Goal: Use online tool/utility: Utilize a website feature to perform a specific function

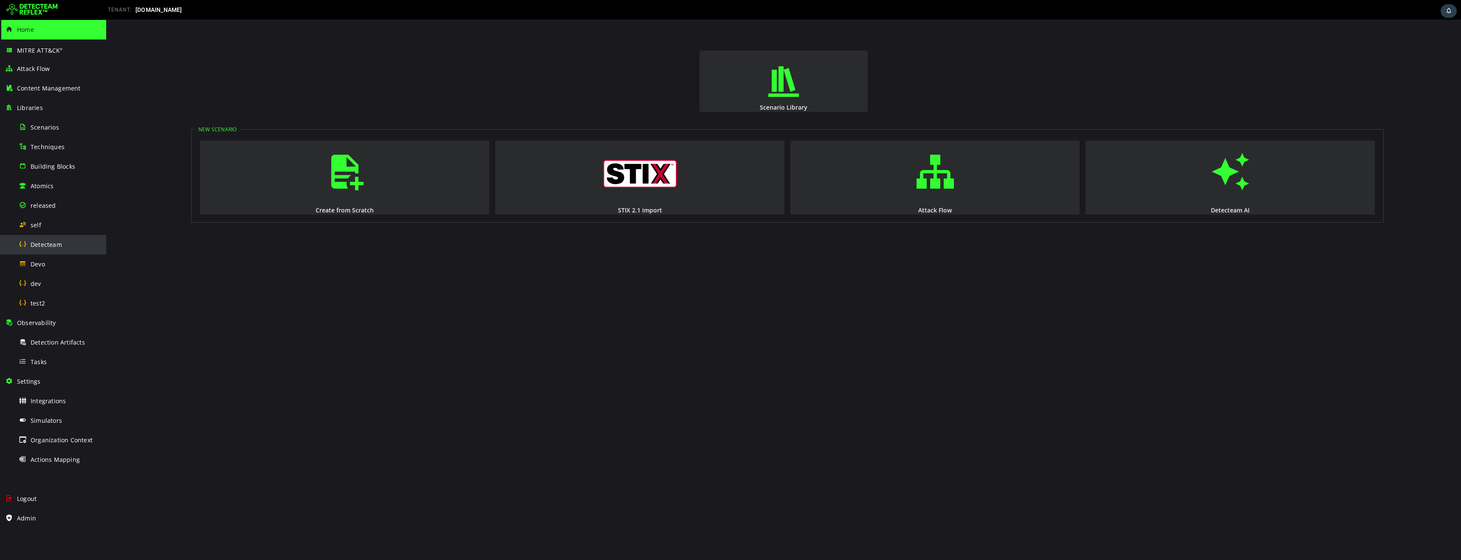
click at [52, 245] on span "Detecteam" at bounding box center [46, 244] width 31 height 8
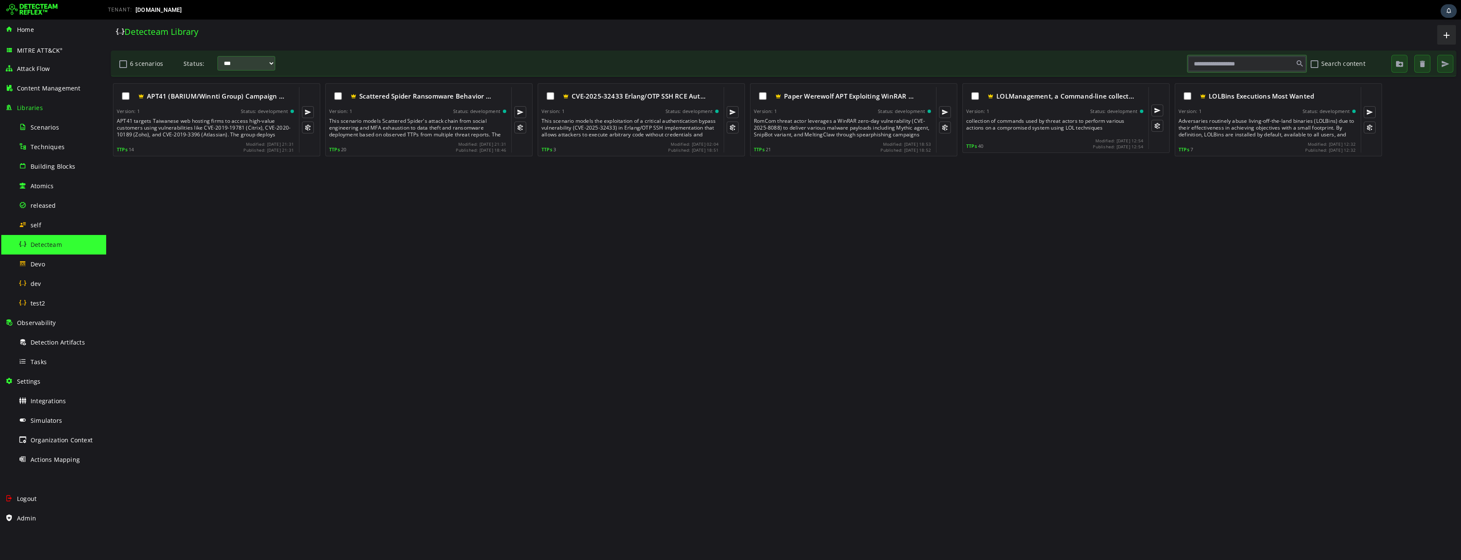
click at [43, 10] on img at bounding box center [31, 10] width 51 height 14
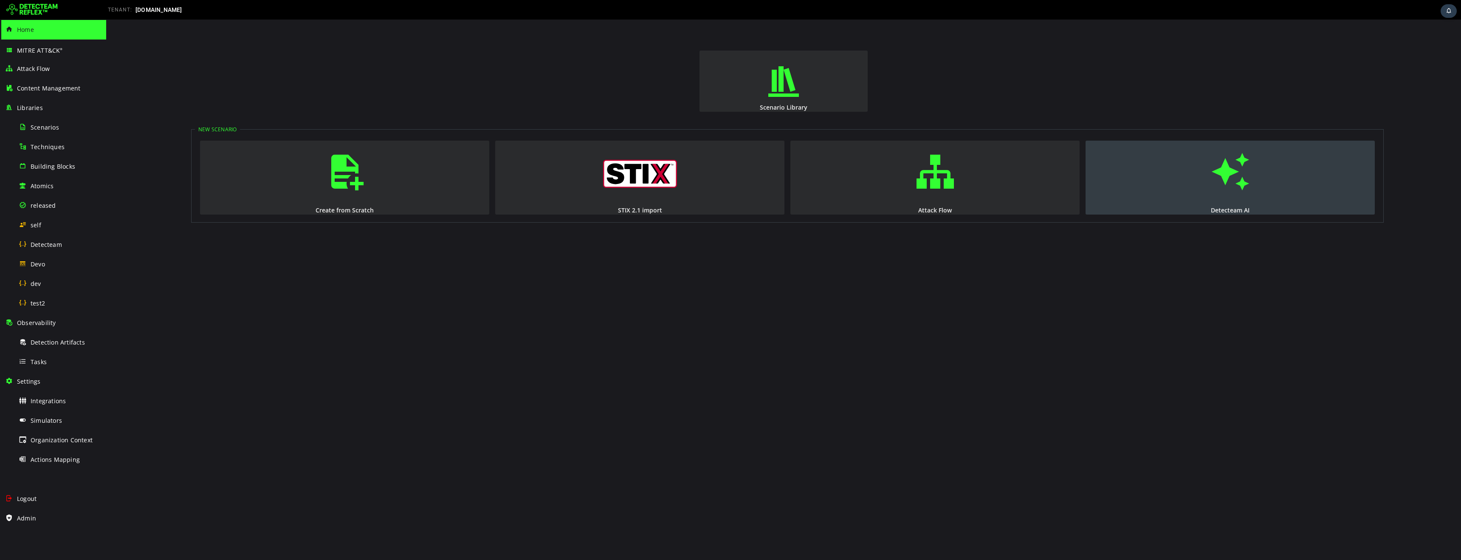
click at [1212, 197] on button "Detecteam AI" at bounding box center [1229, 178] width 289 height 74
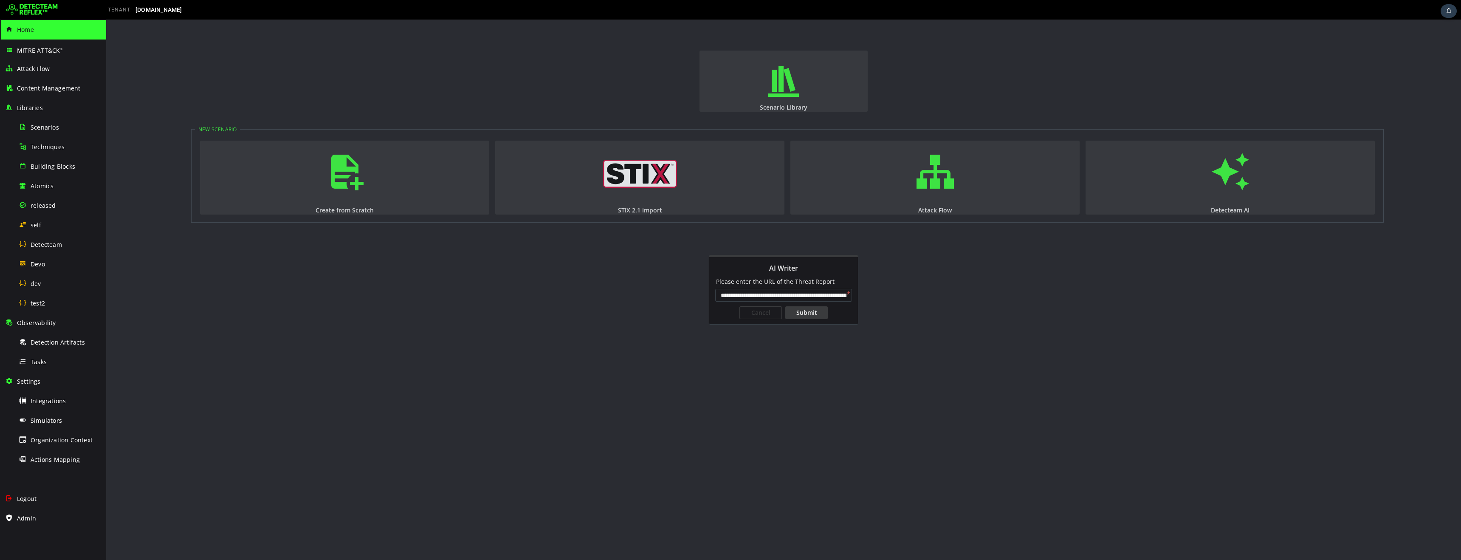
scroll to position [0, 68]
type input "**********"
click at [806, 316] on div "Submit" at bounding box center [806, 312] width 42 height 13
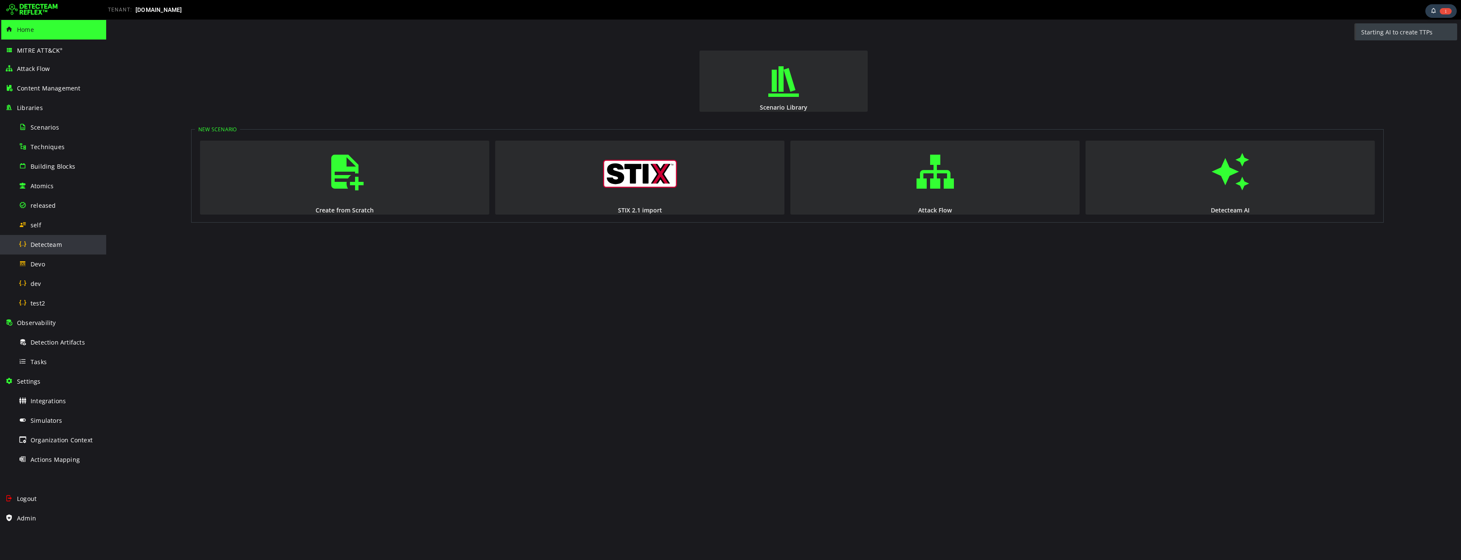
click at [48, 245] on span "Detecteam" at bounding box center [46, 244] width 31 height 8
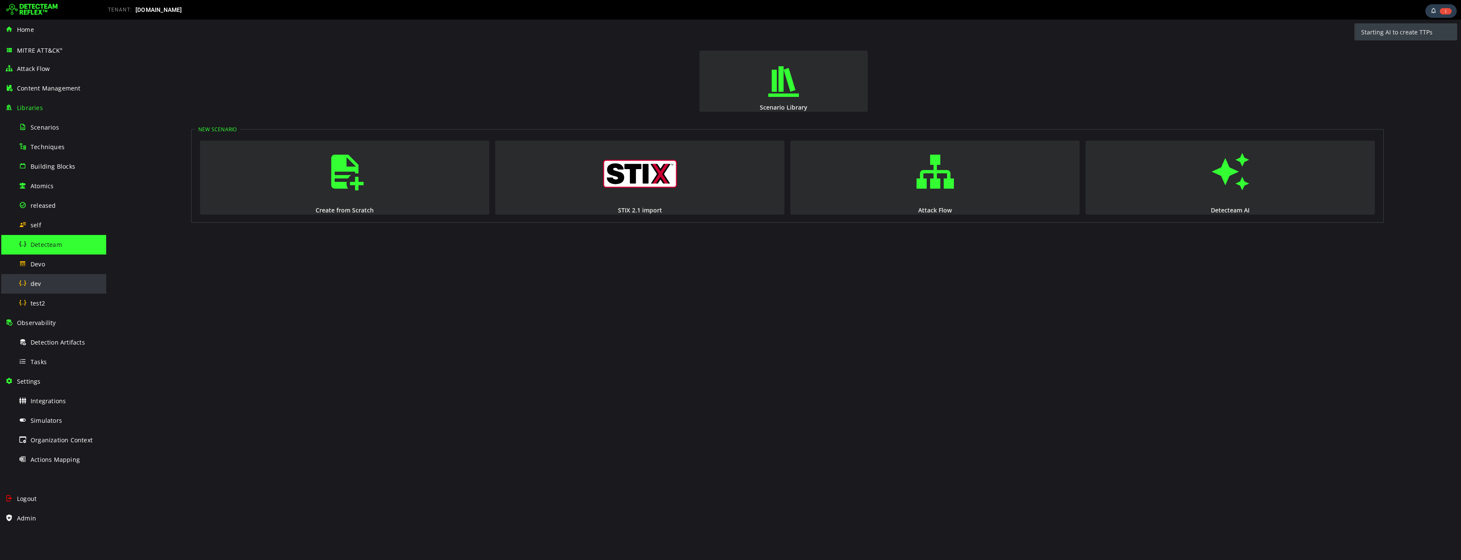
click at [41, 281] on div "dev" at bounding box center [60, 283] width 82 height 19
click at [51, 245] on span "Detecteam" at bounding box center [46, 244] width 31 height 8
